Goal: Task Accomplishment & Management: Manage account settings

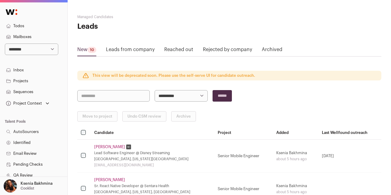
scroll to position [306, 0]
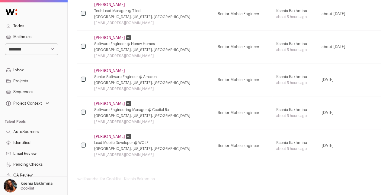
select select "*****"
click at [5, 43] on select "**********" at bounding box center [31, 48] width 53 height 11
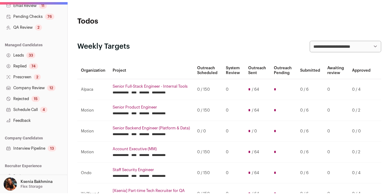
scroll to position [156, 0]
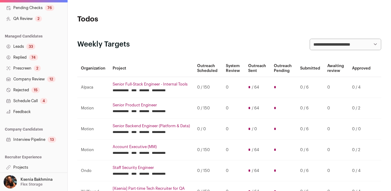
click at [24, 165] on link "Projects" at bounding box center [33, 167] width 67 height 11
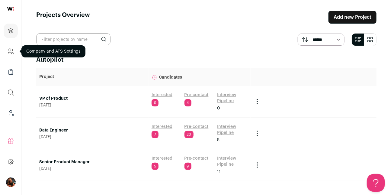
click at [12, 54] on icon "Company and ATS Settings" at bounding box center [10, 51] width 7 height 7
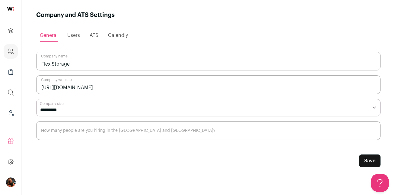
click at [76, 38] on div "Users" at bounding box center [73, 35] width 13 height 12
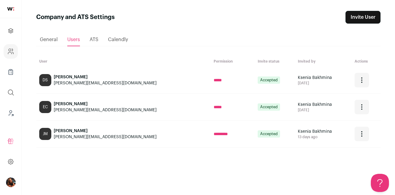
click at [357, 132] on div "Open dropdown" at bounding box center [362, 133] width 14 height 14
click at [104, 135] on div "[PERSON_NAME] M. [EMAIL_ADDRESS][DOMAIN_NAME]" at bounding box center [123, 134] width 168 height 12
drag, startPoint x: 100, startPoint y: 138, endPoint x: 53, endPoint y: 136, distance: 46.2
click at [53, 136] on div "[PERSON_NAME] M. [EMAIL_ADDRESS][DOMAIN_NAME]" at bounding box center [123, 134] width 168 height 12
copy div "[PERSON_NAME][EMAIL_ADDRESS][DOMAIN_NAME]"
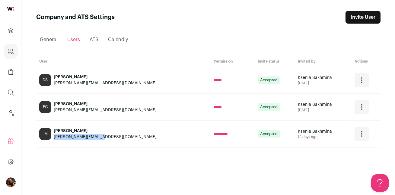
click at [358, 136] on icon "Open dropdown" at bounding box center [361, 133] width 7 height 7
click at [371, 164] on link "Remove user" at bounding box center [393, 162] width 67 height 19
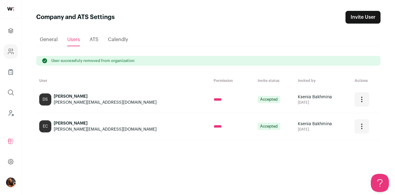
click at [360, 17] on link "Invite User" at bounding box center [362, 17] width 35 height 13
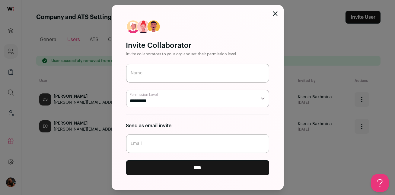
click at [156, 142] on input "Email" at bounding box center [197, 143] width 143 height 19
paste input "[PERSON_NAME][EMAIL_ADDRESS][DOMAIN_NAME]"
drag, startPoint x: 149, startPoint y: 147, endPoint x: 124, endPoint y: 144, distance: 25.2
click at [124, 144] on div "Invite Collaborator Invite collaborators to your org and set their permission l…" at bounding box center [198, 97] width 172 height 184
type input "[PERSON_NAME][EMAIL_ADDRESS][DOMAIN_NAME]"
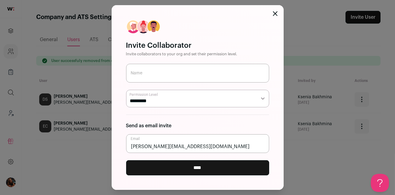
click at [170, 73] on input "Name" at bounding box center [197, 73] width 143 height 19
paste input "[PERSON_NAME].m"
click at [131, 77] on input "[PERSON_NAME].m" at bounding box center [197, 73] width 143 height 19
click at [145, 75] on input "[PERSON_NAME].m" at bounding box center [197, 73] width 143 height 19
type input "[PERSON_NAME]"
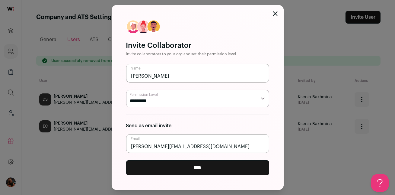
click at [186, 167] on input "****" at bounding box center [197, 167] width 143 height 15
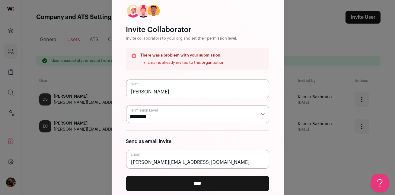
click at [206, 178] on input "****" at bounding box center [197, 183] width 143 height 15
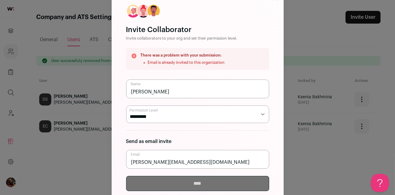
click at [203, 181] on html "Projects Company and ATS Settings Company Lists (Experimental) Global Search Le…" at bounding box center [197, 97] width 395 height 195
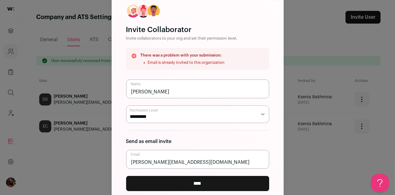
click at [308, 143] on div "Invite Collaborator Invite collaborators to your org and set their permission l…" at bounding box center [197, 97] width 395 height 195
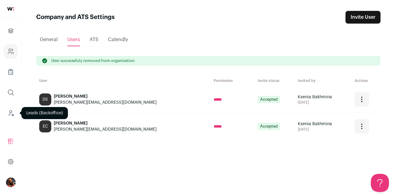
click at [8, 113] on icon "Leads (Backoffice)" at bounding box center [10, 112] width 7 height 7
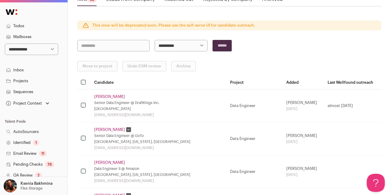
scroll to position [59, 0]
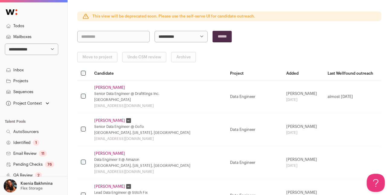
click at [33, 186] on p "Flex Storage" at bounding box center [32, 188] width 22 height 5
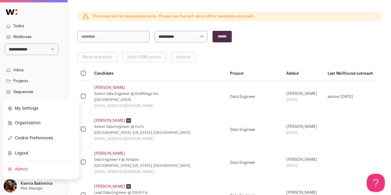
click at [27, 169] on link "Admin" at bounding box center [41, 168] width 67 height 13
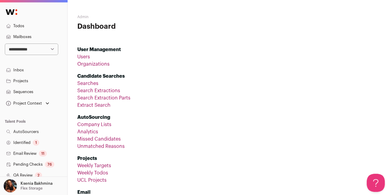
click at [87, 55] on link "Users" at bounding box center [83, 56] width 13 height 5
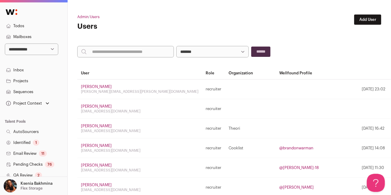
click at [119, 51] on input "search" at bounding box center [125, 51] width 97 height 11
type input "******"
click at [251, 46] on input "******" at bounding box center [260, 51] width 19 height 10
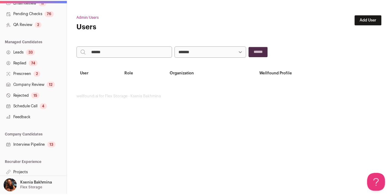
scroll to position [152, 0]
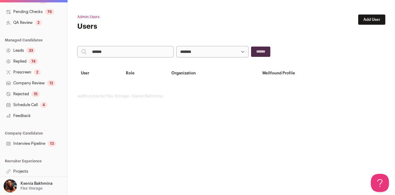
click at [19, 173] on link "Projects" at bounding box center [33, 171] width 67 height 11
click at [19, 171] on link "Projects" at bounding box center [33, 171] width 67 height 11
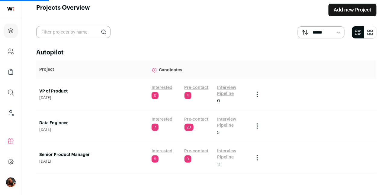
scroll to position [11, 0]
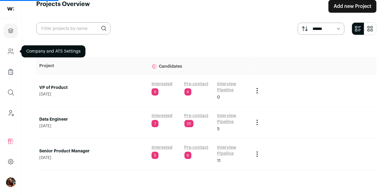
click at [11, 52] on icon "Company and ATS Settings" at bounding box center [10, 51] width 7 height 7
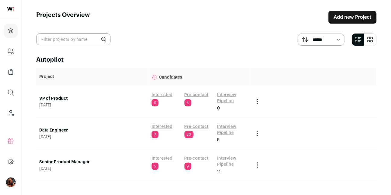
click at [75, 37] on input "text" at bounding box center [73, 39] width 74 height 12
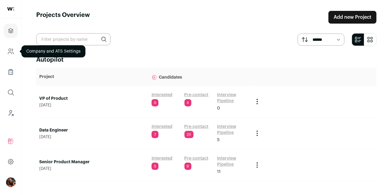
click at [14, 51] on icon "Company and ATS Settings" at bounding box center [10, 51] width 7 height 7
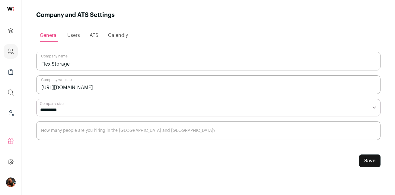
click at [72, 34] on span "Users" at bounding box center [73, 35] width 13 height 5
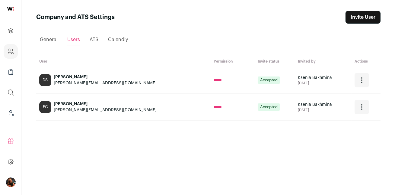
click at [369, 19] on link "Invite User" at bounding box center [362, 17] width 35 height 13
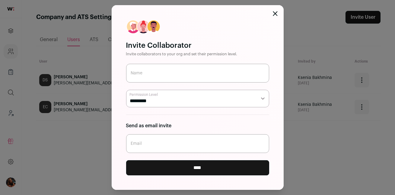
click at [167, 141] on input "Email" at bounding box center [197, 143] width 143 height 19
paste input "[PERSON_NAME].m"
click at [157, 148] on input "[PERSON_NAME].m" at bounding box center [197, 143] width 143 height 19
drag, startPoint x: 152, startPoint y: 146, endPoint x: 116, endPoint y: 135, distance: 37.6
click at [116, 135] on div "Invite Collaborator Invite collaborators to your org and set their permission l…" at bounding box center [198, 97] width 172 height 184
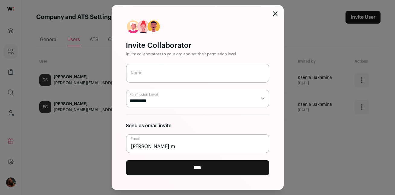
click at [153, 140] on input "[PERSON_NAME].m" at bounding box center [197, 143] width 143 height 19
click at [153, 143] on input "[PERSON_NAME].m" at bounding box center [197, 143] width 143 height 19
type input "[PERSON_NAME][EMAIL_ADDRESS][DOMAIN_NAME]"
click at [165, 77] on input "Name" at bounding box center [197, 73] width 143 height 19
paste input "[PERSON_NAME].m"
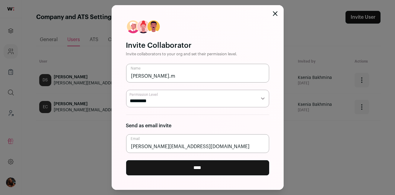
click at [144, 77] on input "[PERSON_NAME].m" at bounding box center [197, 73] width 143 height 19
click at [145, 77] on input "[PERSON_NAME]" at bounding box center [197, 73] width 143 height 19
type input "[PERSON_NAME]"
click at [196, 166] on input "****" at bounding box center [197, 167] width 143 height 15
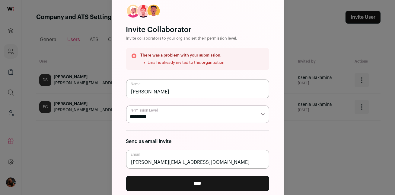
click at [168, 94] on input "[PERSON_NAME]" at bounding box center [197, 88] width 143 height 19
click at [164, 92] on input "[PERSON_NAME]" at bounding box center [197, 88] width 143 height 19
type input "[PERSON_NAME]"
click at [203, 181] on input "****" at bounding box center [197, 183] width 143 height 15
drag, startPoint x: 181, startPoint y: 163, endPoint x: 120, endPoint y: 159, distance: 61.1
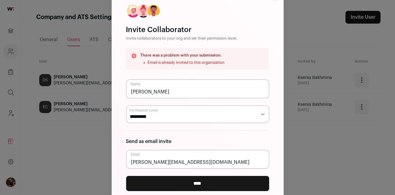
click at [120, 159] on div "Invite Collaborator Invite collaborators to your org and set their permission l…" at bounding box center [198, 97] width 172 height 216
